Goal: Obtain resource: Obtain resource

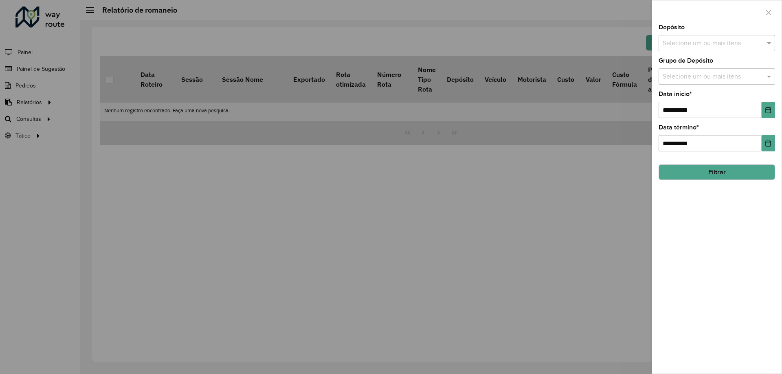
click at [694, 46] on input "text" at bounding box center [712, 44] width 104 height 10
click at [683, 81] on div "CDD [GEOGRAPHIC_DATA]" at bounding box center [717, 84] width 116 height 14
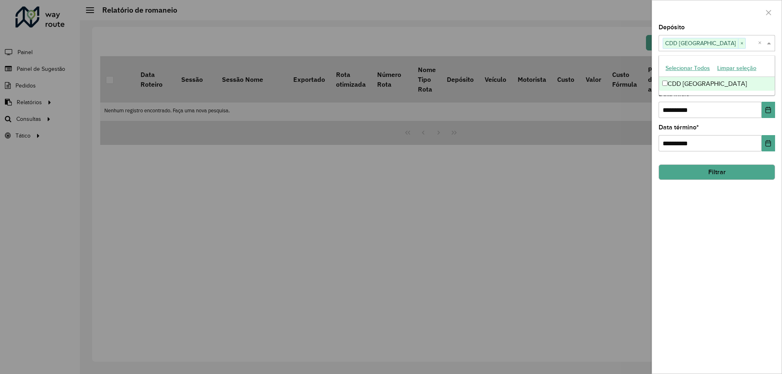
click at [774, 39] on span at bounding box center [770, 43] width 10 height 10
click at [764, 85] on div "**********" at bounding box center [716, 198] width 129 height 349
click at [731, 66] on div "Grupo de Depósito Selecione um ou mais itens" at bounding box center [716, 71] width 116 height 27
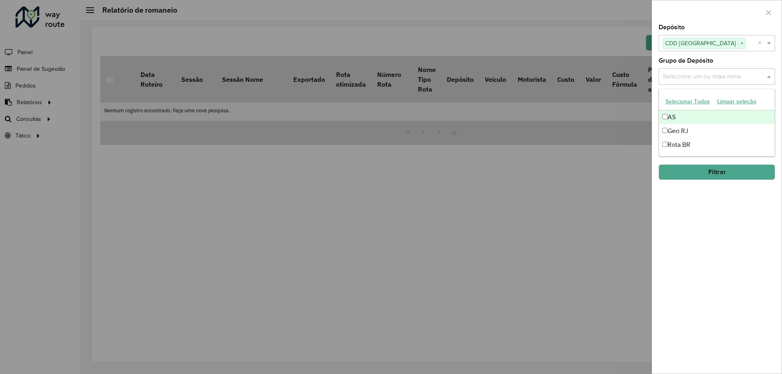
click at [731, 69] on div "Selecione um ou mais itens" at bounding box center [716, 76] width 116 height 16
click at [686, 132] on div "Geo RJ" at bounding box center [717, 131] width 116 height 14
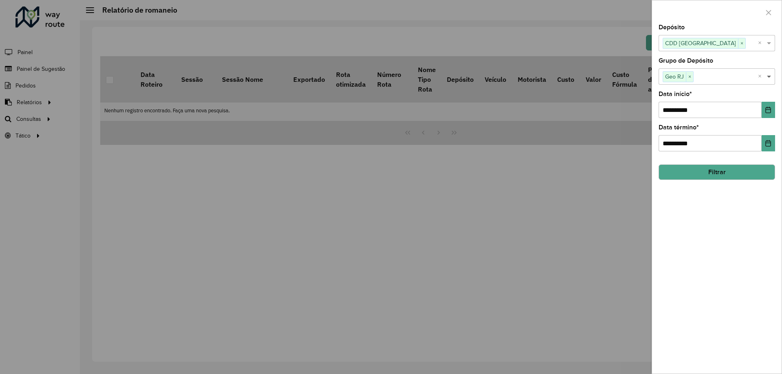
click at [769, 81] on span at bounding box center [770, 77] width 10 height 10
click at [767, 103] on button "Choose Date" at bounding box center [767, 110] width 13 height 16
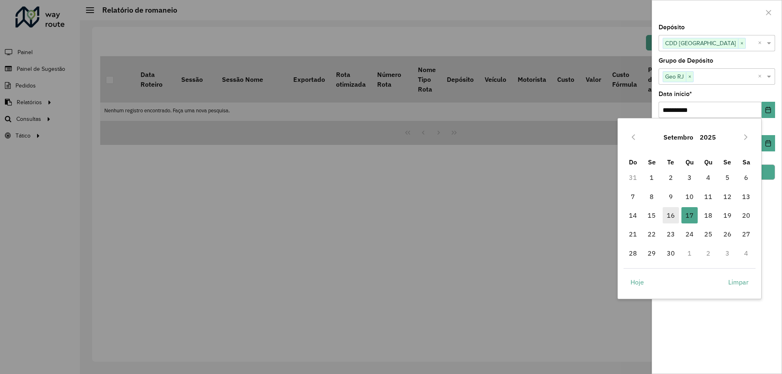
click at [672, 219] on span "16" at bounding box center [670, 215] width 16 height 16
type input "**********"
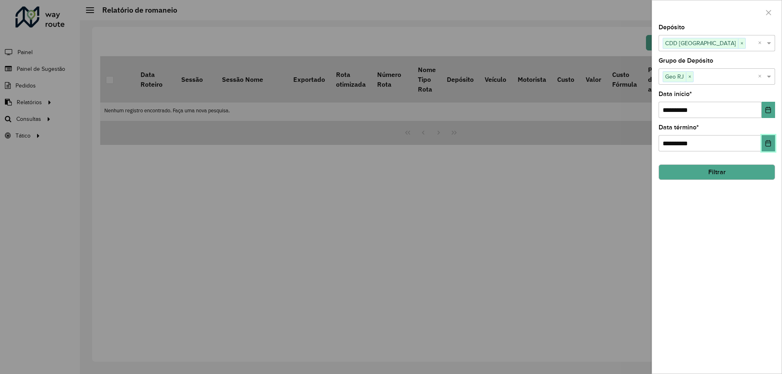
click at [767, 145] on icon "Choose Date" at bounding box center [768, 143] width 7 height 7
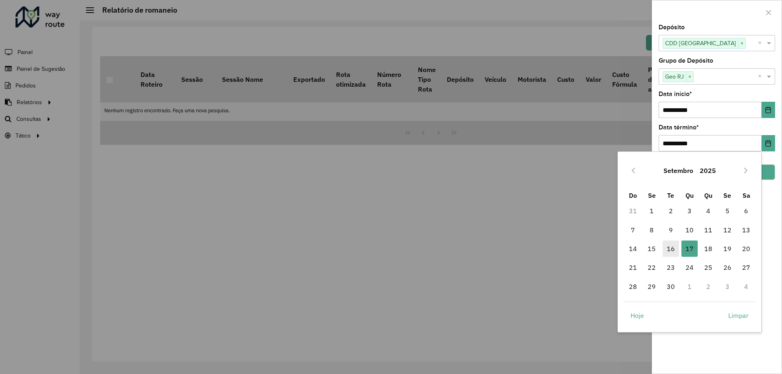
click at [668, 251] on span "16" at bounding box center [670, 249] width 16 height 16
type input "**********"
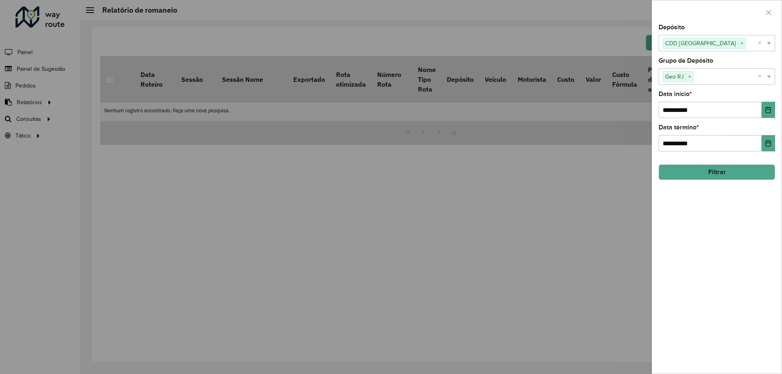
click at [697, 164] on button "Filtrar" at bounding box center [716, 171] width 116 height 15
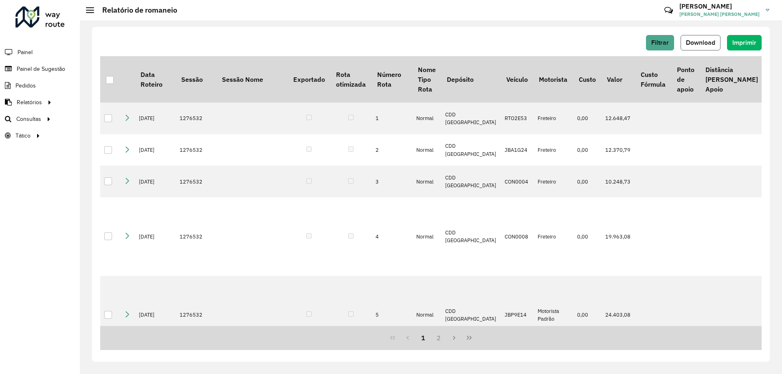
click at [707, 40] on span "Download" at bounding box center [700, 42] width 29 height 7
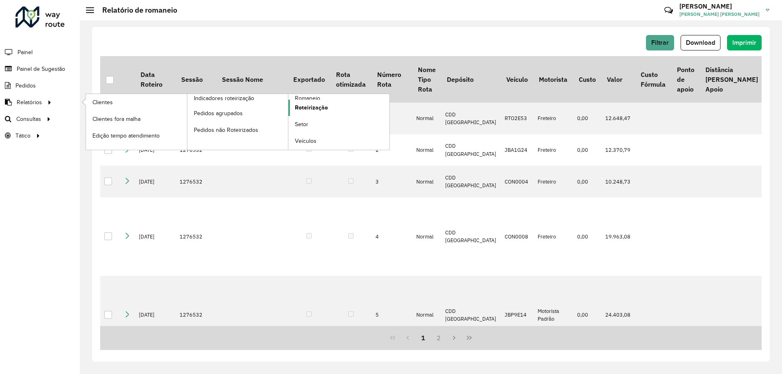
click at [320, 105] on span "Roteirização" at bounding box center [311, 107] width 33 height 9
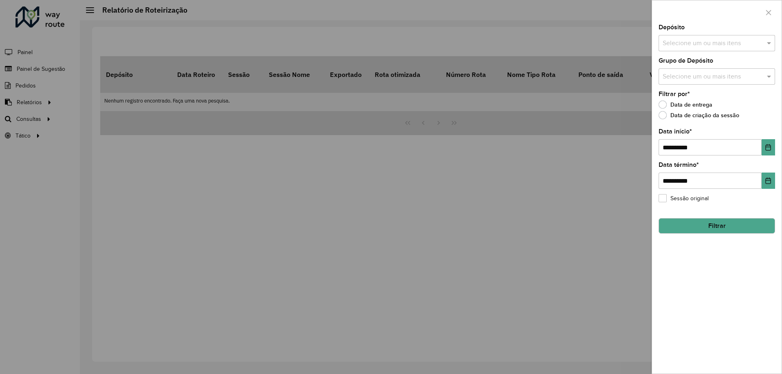
click at [707, 46] on input "text" at bounding box center [712, 44] width 104 height 10
click at [693, 82] on div "CDD [GEOGRAPHIC_DATA]" at bounding box center [717, 84] width 116 height 14
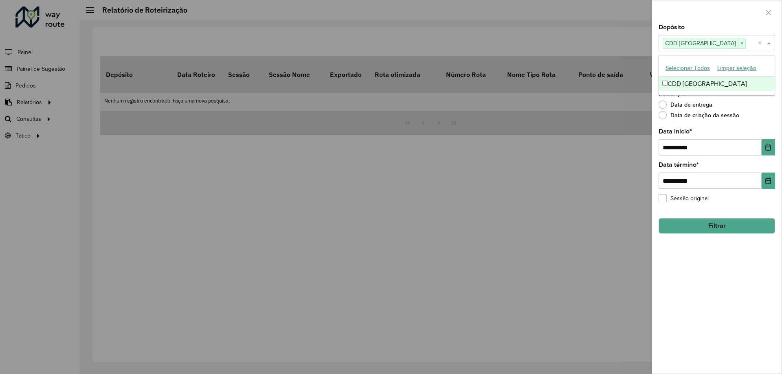
click at [769, 47] on span at bounding box center [770, 43] width 10 height 10
click at [763, 64] on div "Grupo de Depósito Selecione um ou mais itens" at bounding box center [716, 71] width 116 height 27
click at [763, 84] on div "Selecione um ou mais itens" at bounding box center [716, 76] width 116 height 16
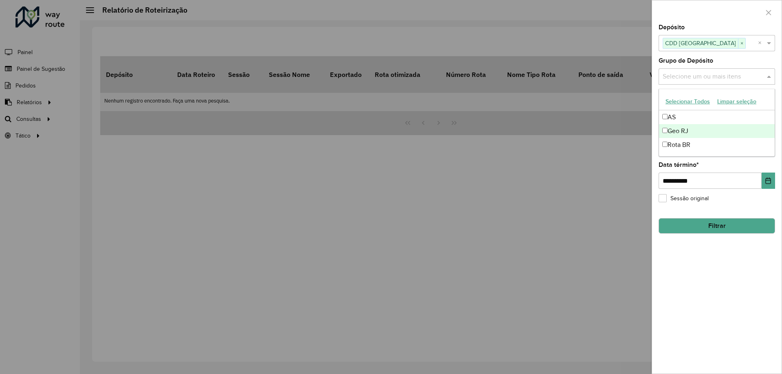
click at [716, 129] on div "Geo RJ" at bounding box center [717, 131] width 116 height 14
click at [700, 303] on div "**********" at bounding box center [716, 198] width 129 height 349
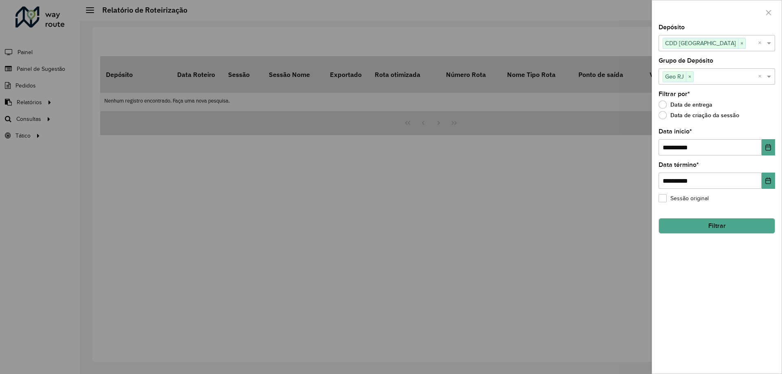
click at [711, 225] on button "Filtrar" at bounding box center [716, 225] width 116 height 15
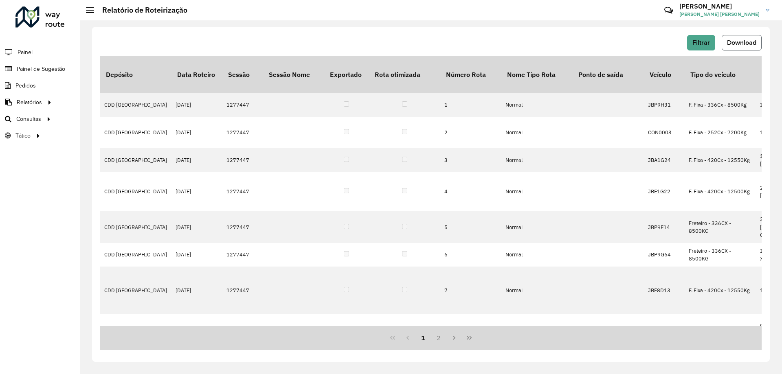
click at [737, 39] on button "Download" at bounding box center [741, 42] width 40 height 15
